Goal: Transaction & Acquisition: Purchase product/service

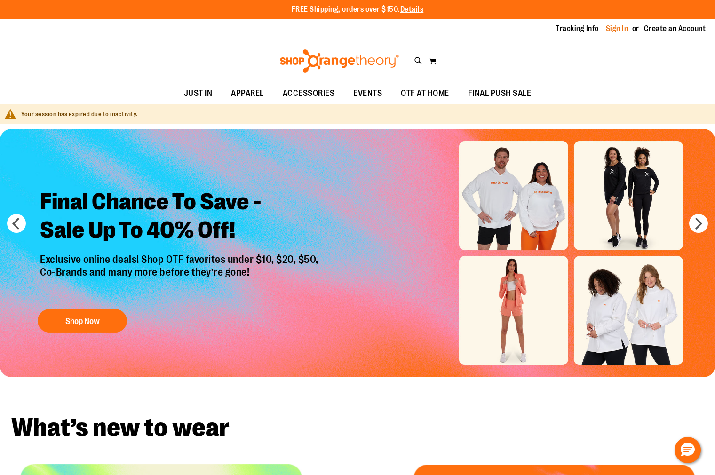
type input "**********"
click at [614, 31] on link "Sign In" at bounding box center [617, 29] width 23 height 10
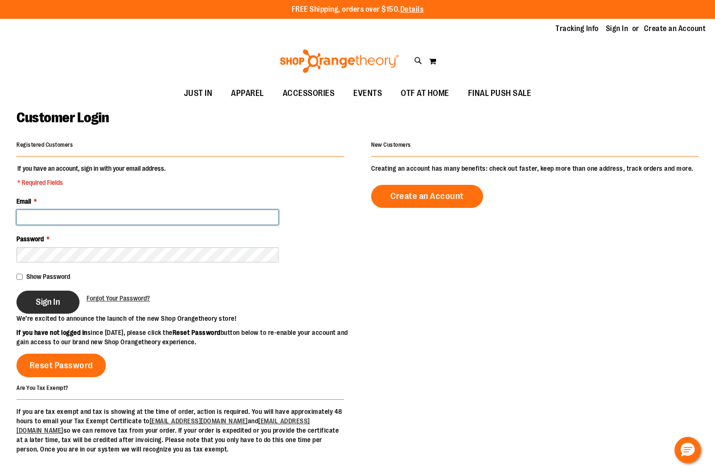
type input "**********"
click at [38, 297] on span "Sign In" at bounding box center [48, 302] width 24 height 10
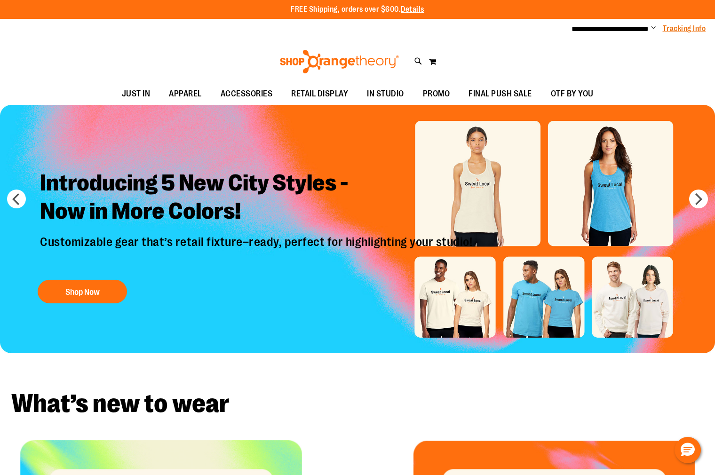
type input "**********"
click at [669, 28] on link "Tracking Info" at bounding box center [684, 29] width 43 height 10
click at [418, 62] on icon at bounding box center [418, 61] width 8 height 11
click at [288, 54] on input "Search" at bounding box center [357, 53] width 566 height 31
type input "**********"
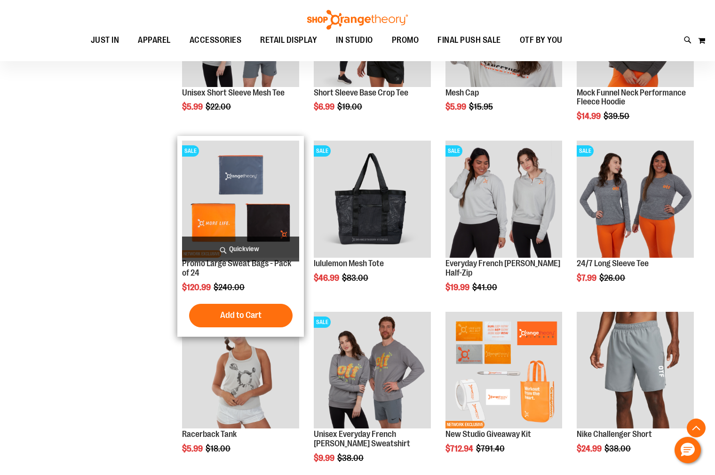
scroll to position [644, 0]
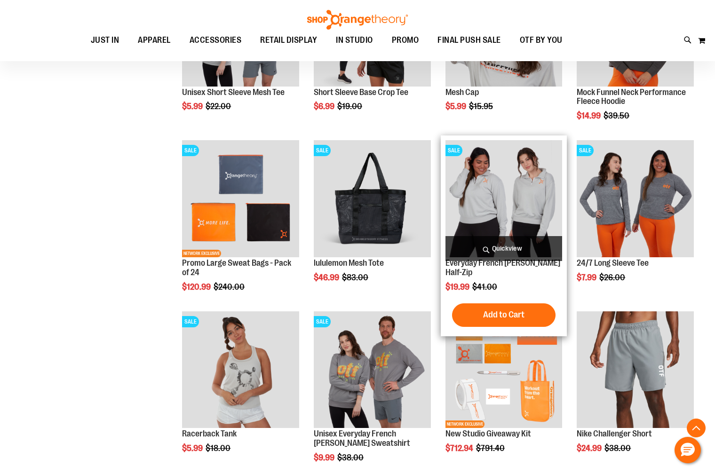
type input "**********"
click at [518, 251] on span "Quickview" at bounding box center [503, 248] width 117 height 25
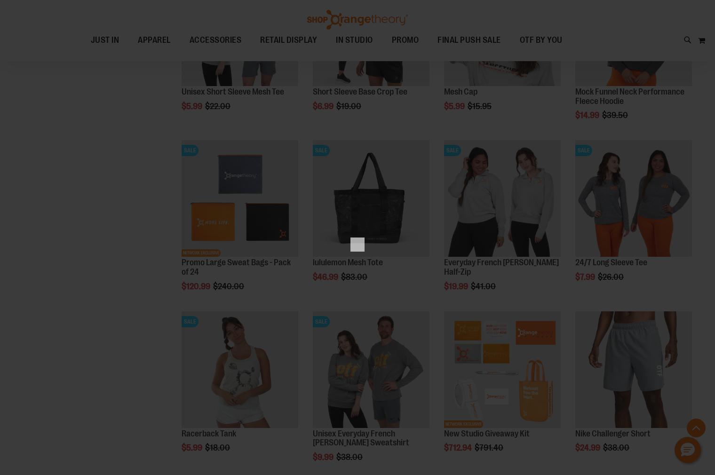
scroll to position [0, 0]
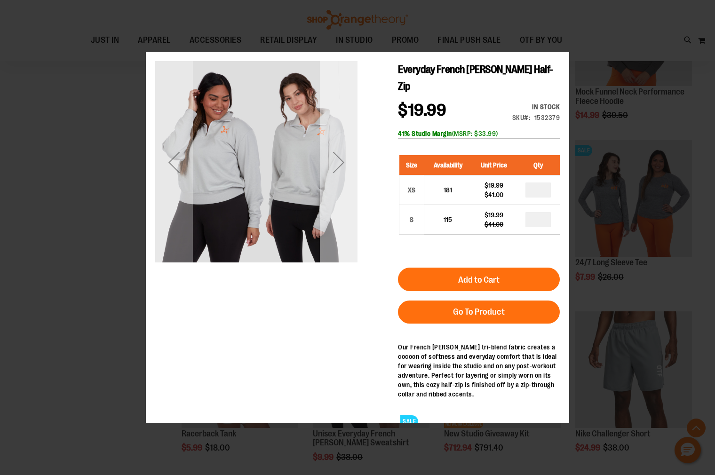
click at [335, 212] on div "Next" at bounding box center [339, 162] width 38 height 202
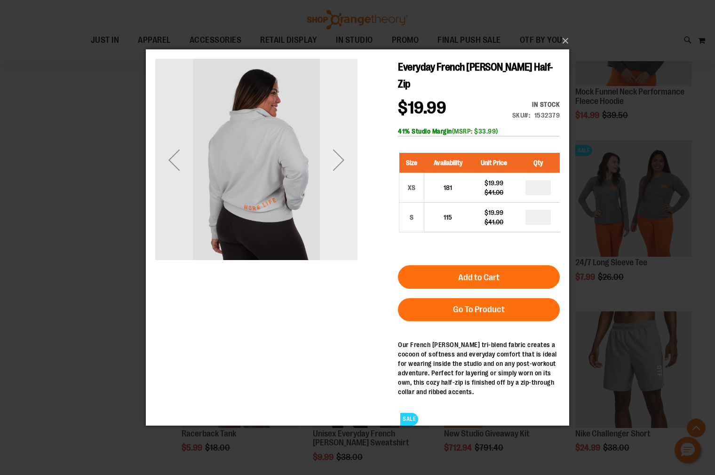
click at [335, 209] on div "Next" at bounding box center [339, 159] width 38 height 202
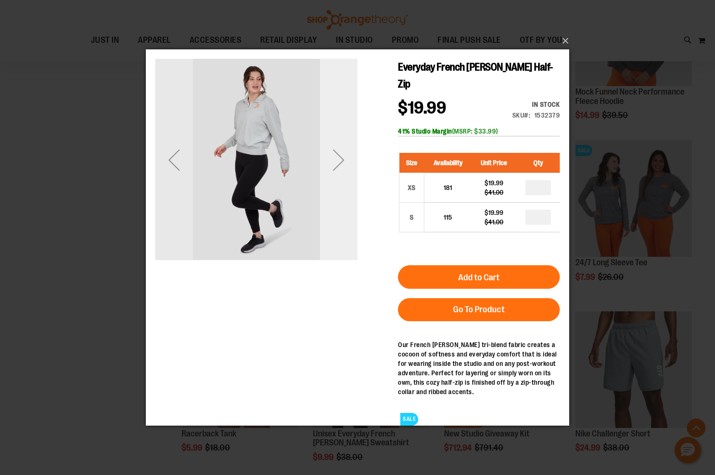
click at [347, 187] on div "Next" at bounding box center [339, 159] width 38 height 202
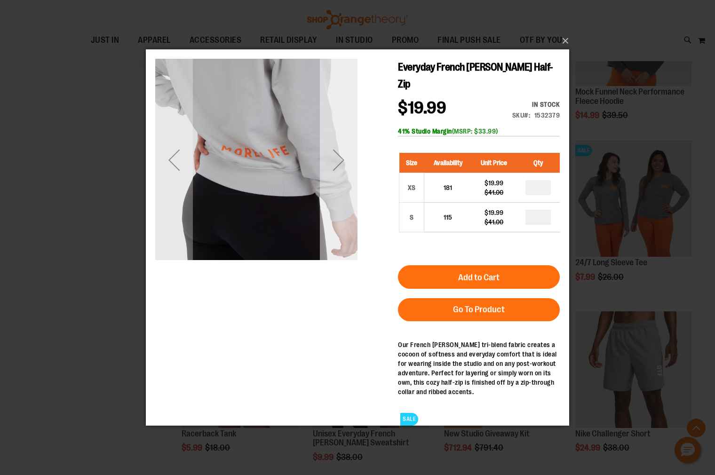
click at [347, 187] on div "Next" at bounding box center [339, 159] width 38 height 202
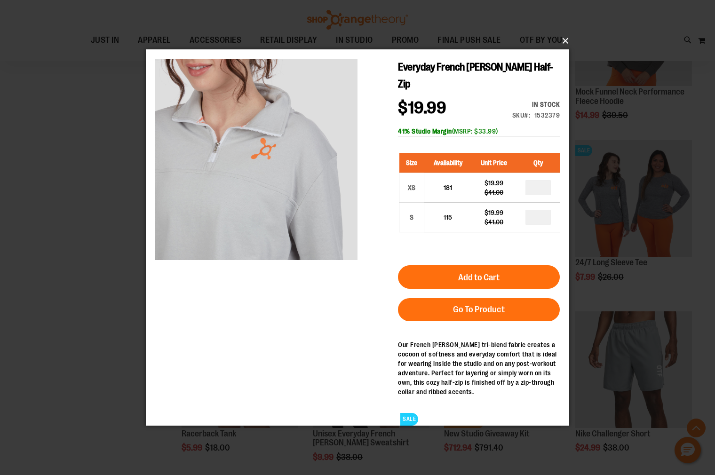
click at [560, 39] on button "×" at bounding box center [360, 41] width 423 height 21
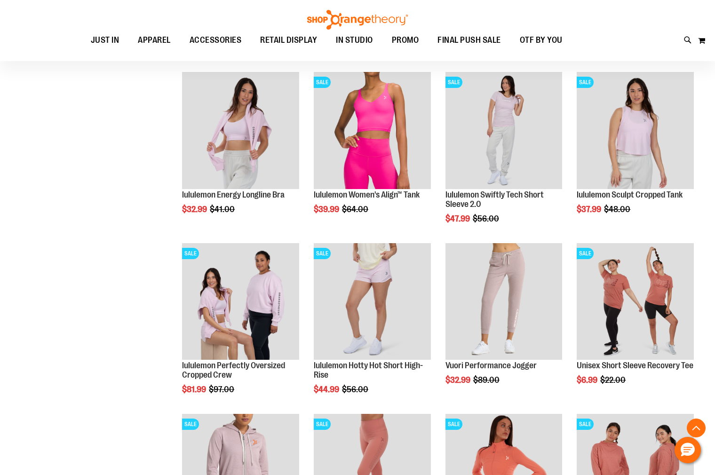
scroll to position [1226, 0]
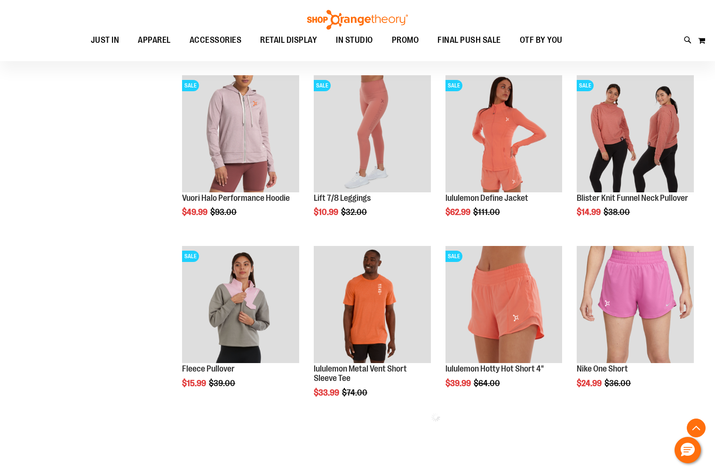
scroll to position [1598, 0]
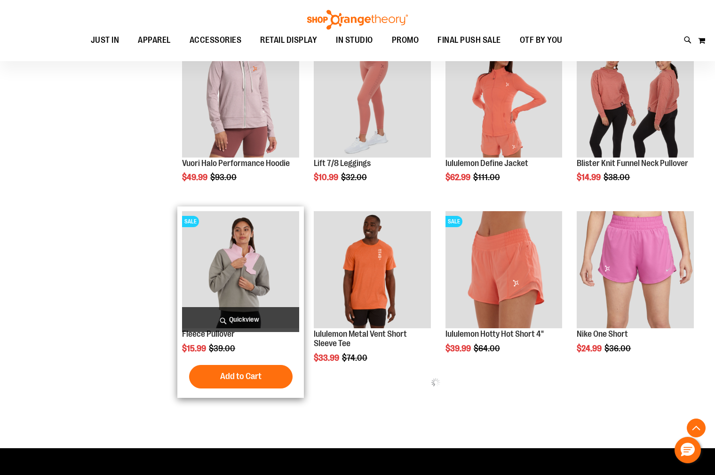
click at [236, 318] on span "Quickview" at bounding box center [240, 319] width 117 height 25
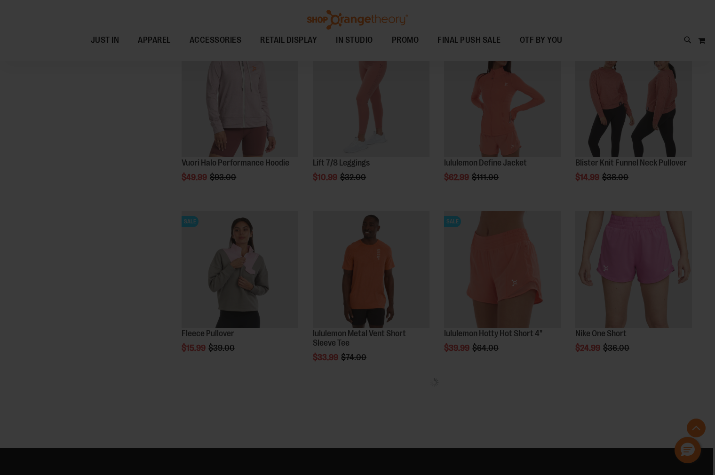
scroll to position [0, 0]
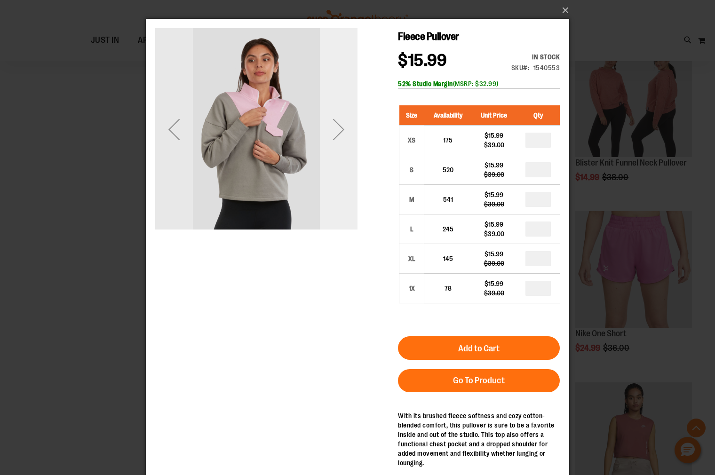
click at [332, 204] on div "Next" at bounding box center [339, 129] width 38 height 202
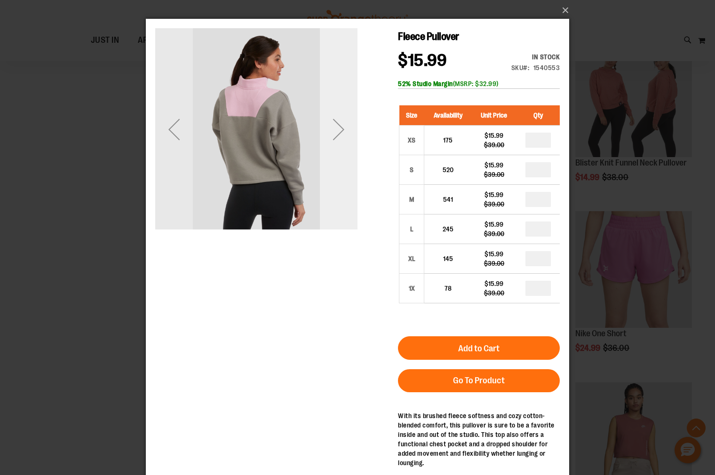
click at [334, 204] on div "Next" at bounding box center [339, 129] width 38 height 202
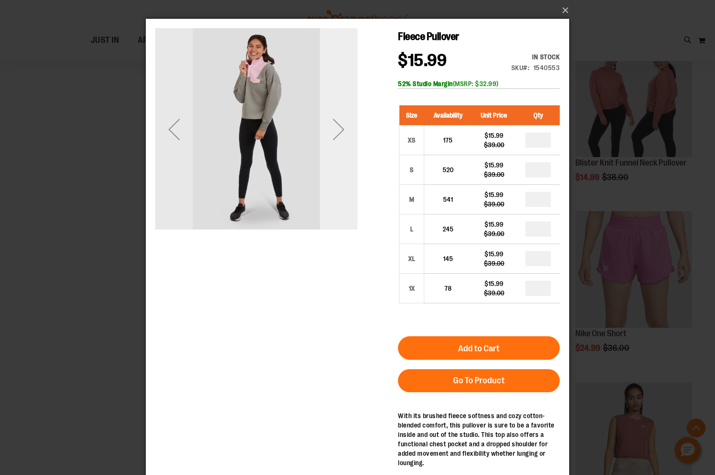
click at [334, 204] on div "Next" at bounding box center [339, 129] width 38 height 202
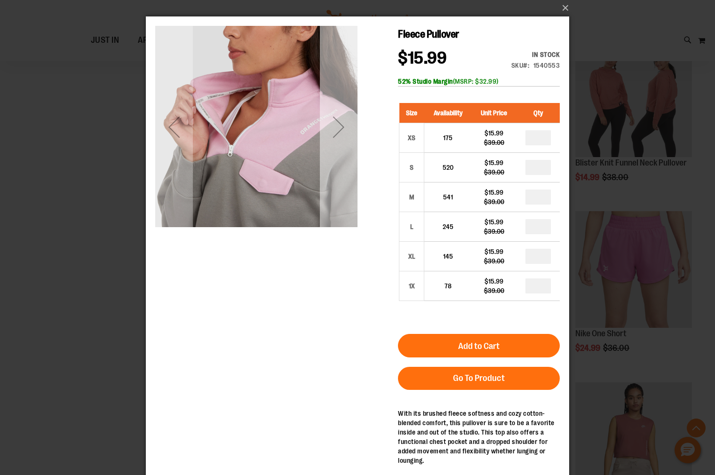
scroll to position [5, 0]
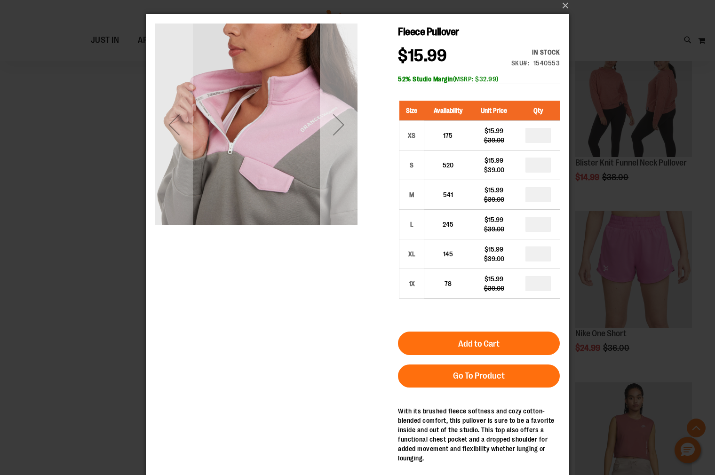
click at [334, 204] on div "Next" at bounding box center [339, 125] width 38 height 202
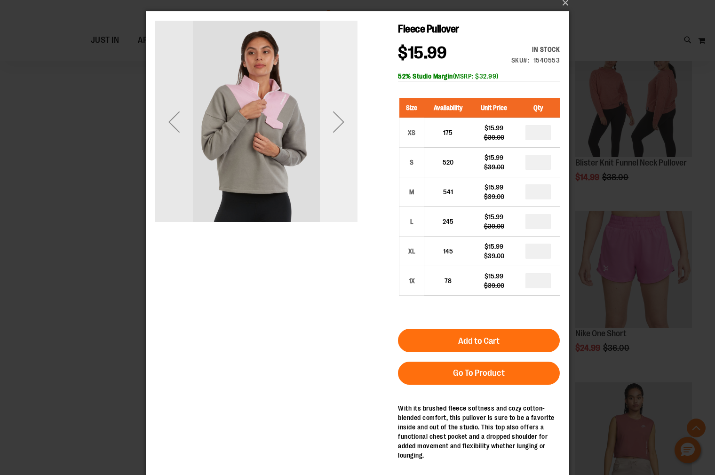
scroll to position [7, 0]
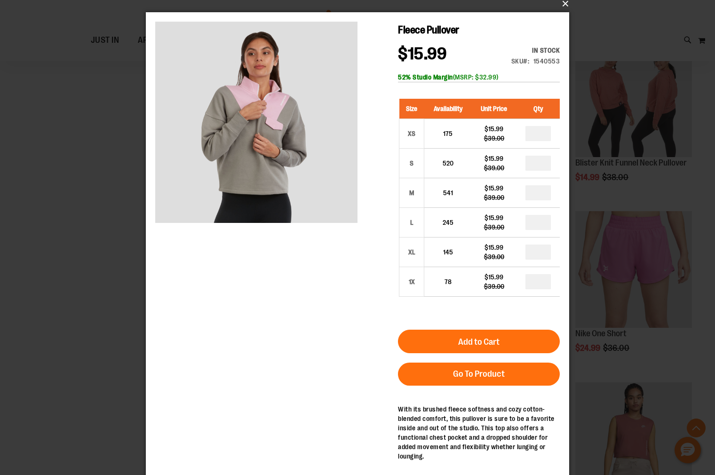
click at [561, 4] on button "×" at bounding box center [360, 3] width 423 height 21
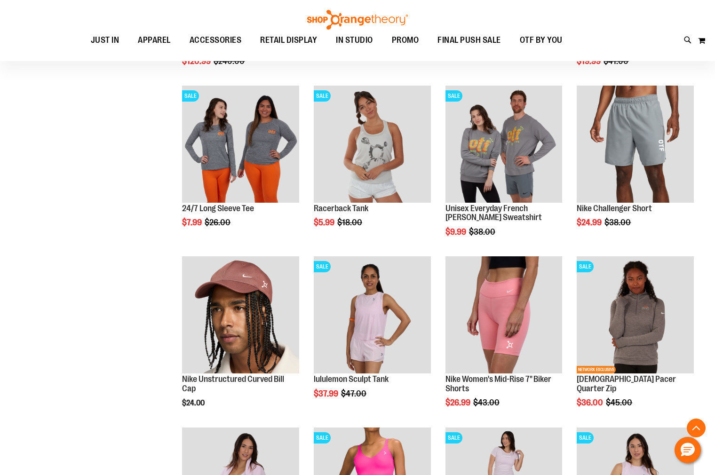
scroll to position [2582, 0]
